Goal: Task Accomplishment & Management: Use online tool/utility

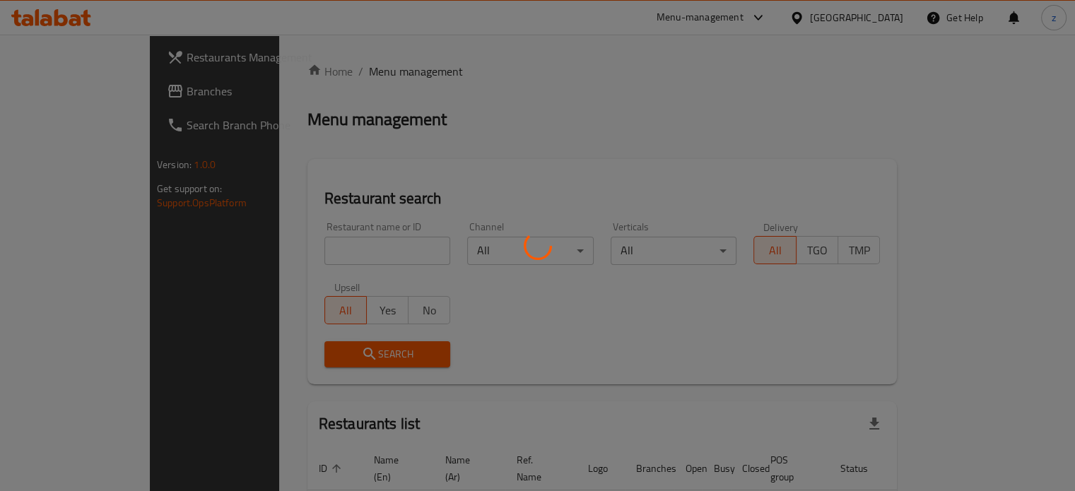
click at [288, 244] on div at bounding box center [537, 245] width 1075 height 491
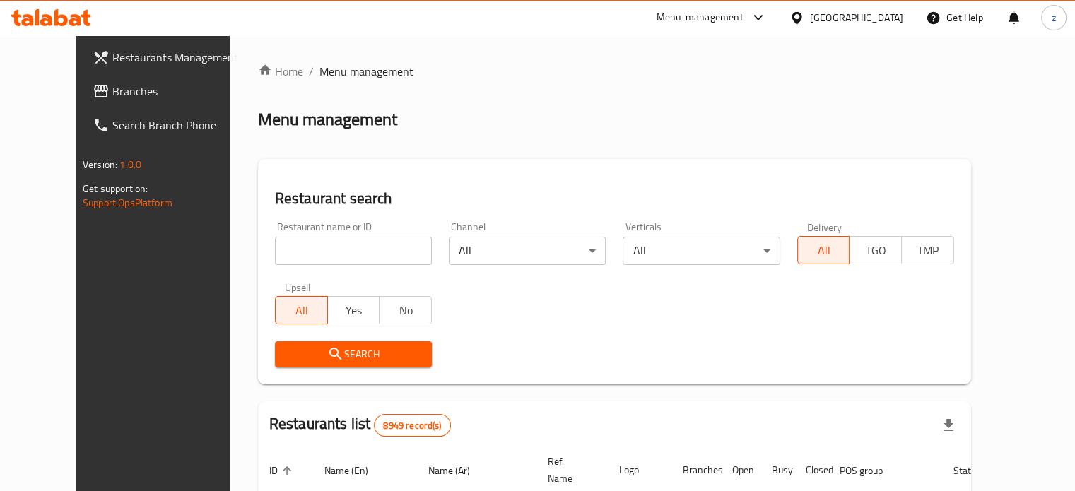
click at [353, 252] on input "search" at bounding box center [353, 251] width 157 height 28
paste input "Arabic"
type input "A"
type input "Bake and Take"
click at [344, 355] on span "Search" at bounding box center [353, 355] width 134 height 18
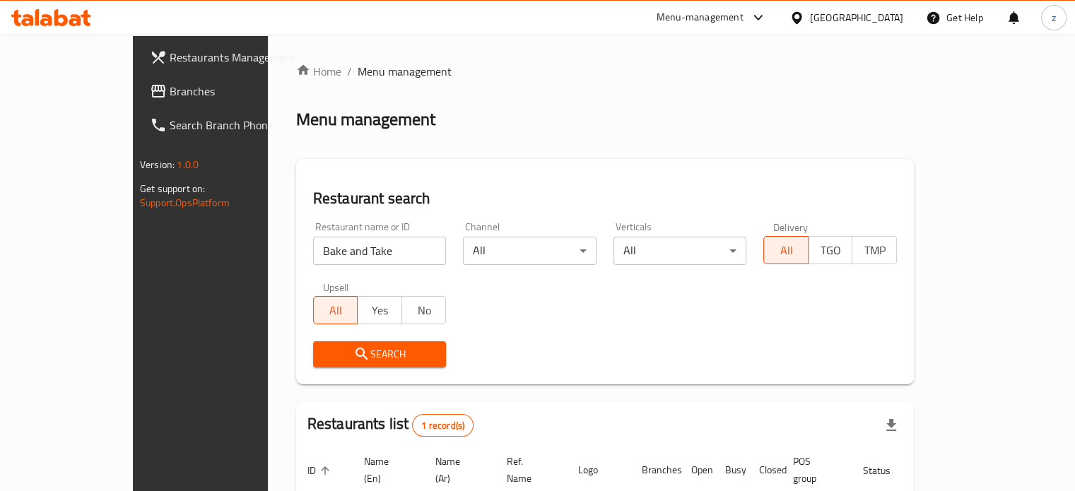
scroll to position [110, 0]
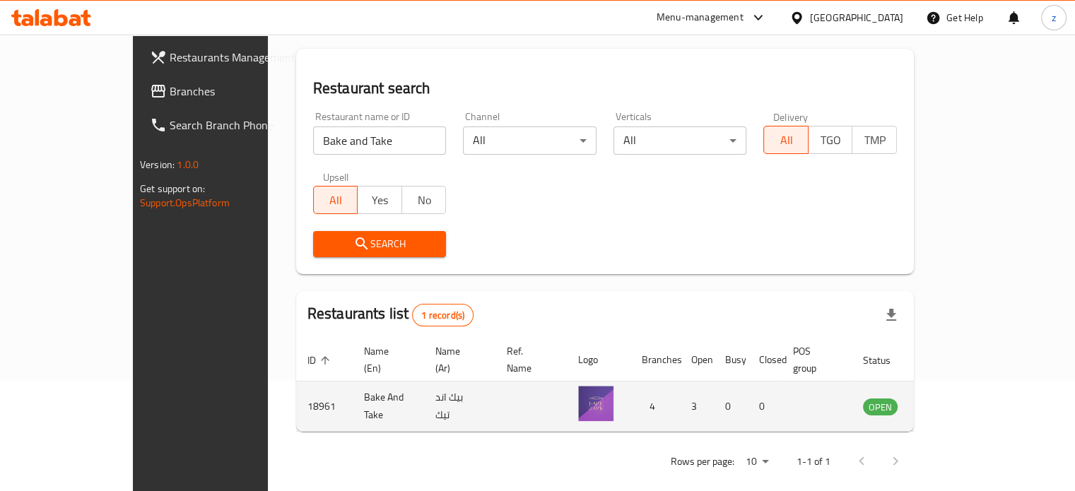
click at [954, 398] on icon "enhanced table" at bounding box center [945, 406] width 17 height 17
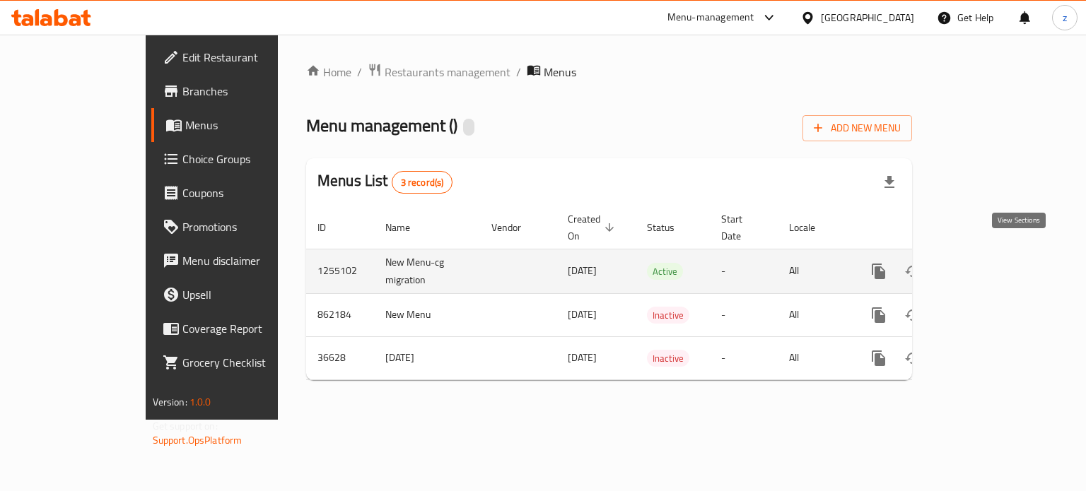
click at [987, 265] on icon "enhanced table" at bounding box center [980, 271] width 13 height 13
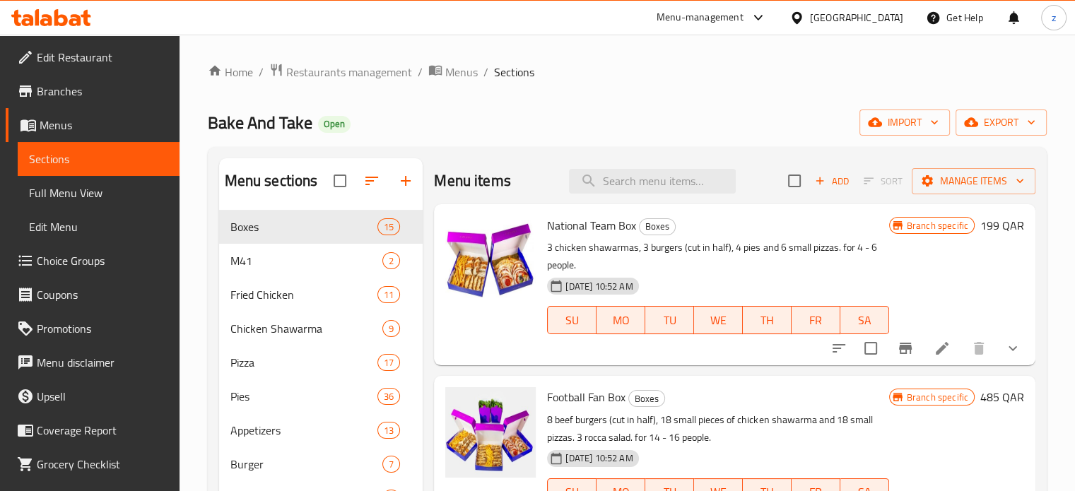
click at [92, 59] on span "Edit Restaurant" at bounding box center [102, 57] width 131 height 17
